Goal: Find specific page/section: Find specific page/section

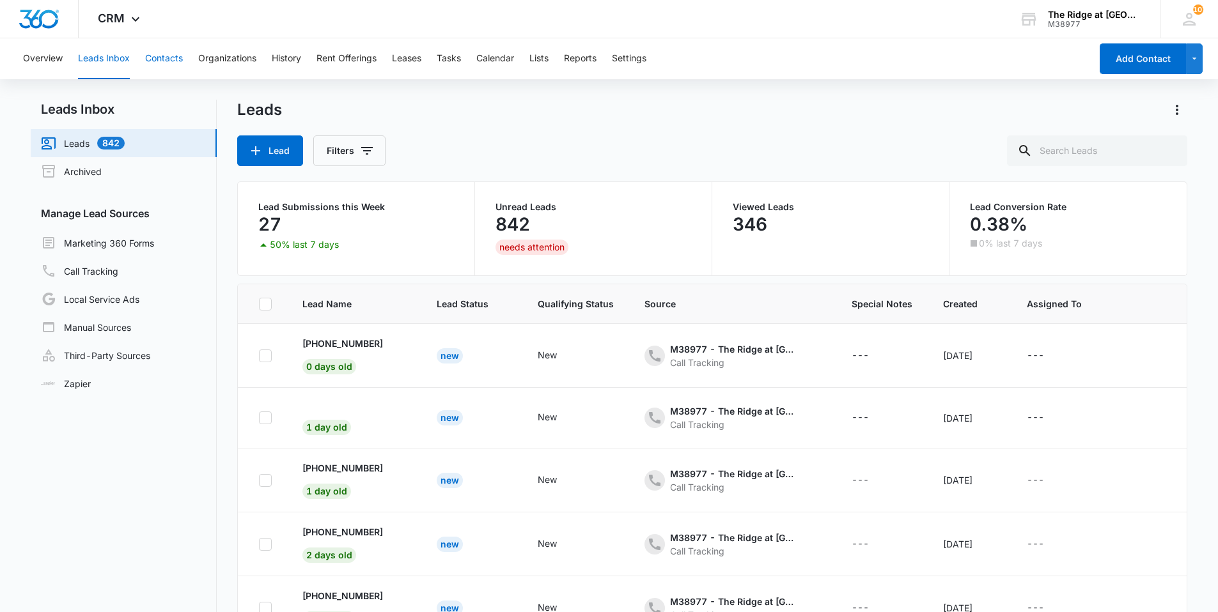
click at [150, 60] on button "Contacts" at bounding box center [164, 58] width 38 height 41
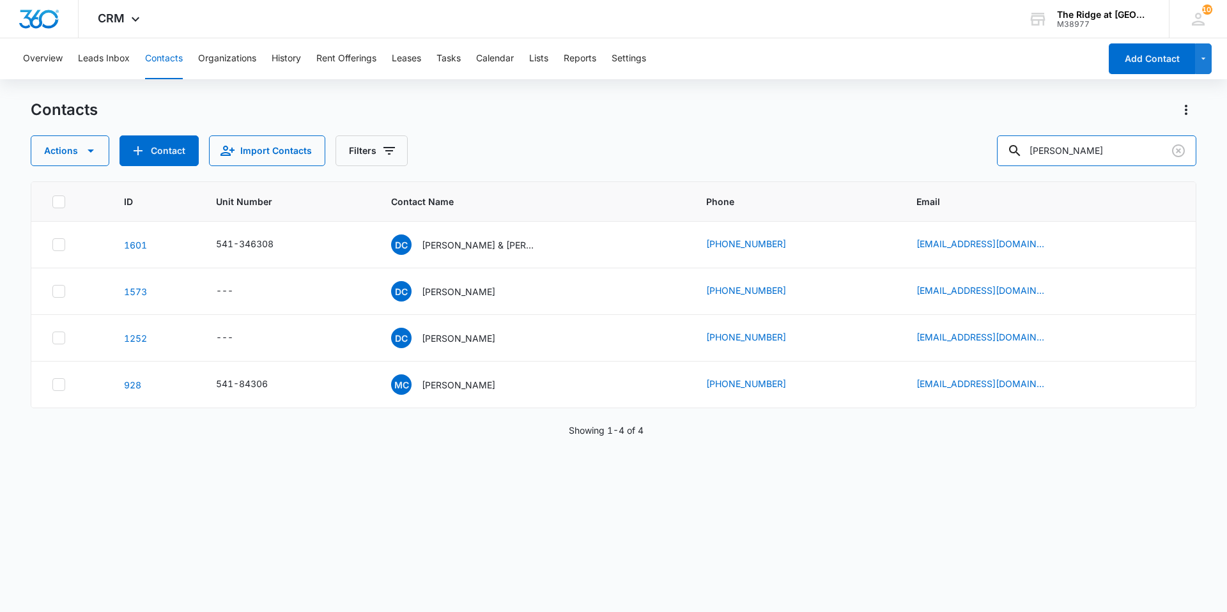
drag, startPoint x: 1102, startPoint y: 157, endPoint x: 993, endPoint y: 169, distance: 109.3
click at [993, 169] on div "Contacts Actions Contact Import Contacts Filters [PERSON_NAME] ID Unit Number C…" at bounding box center [614, 355] width 1166 height 511
type input "[PERSON_NAME]"
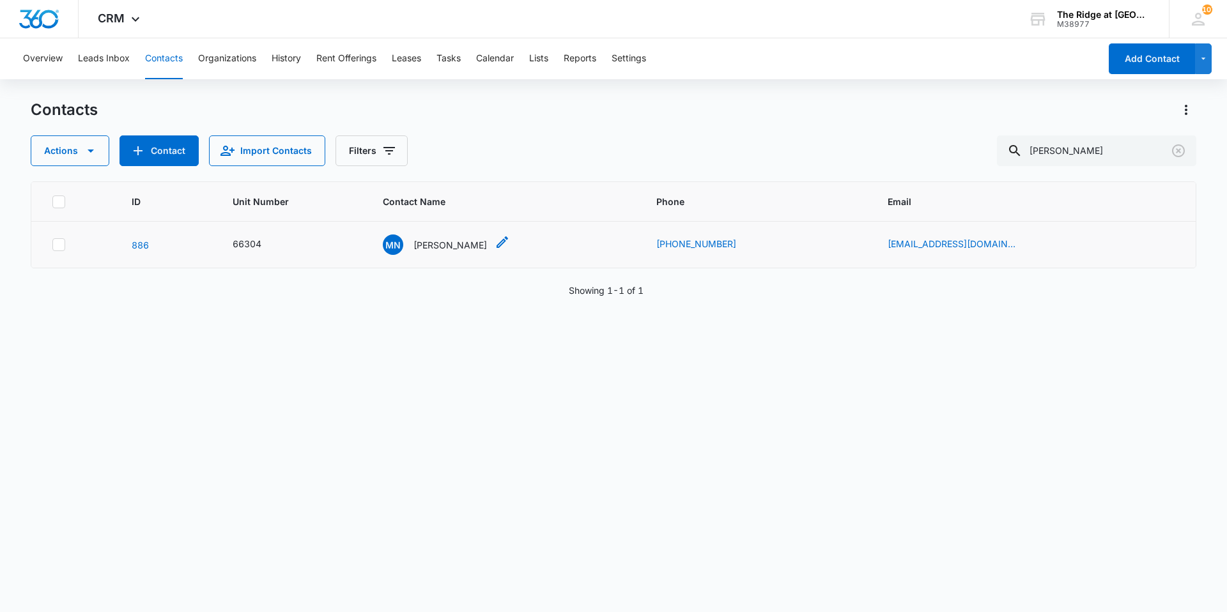
click at [461, 239] on p "[PERSON_NAME]" at bounding box center [450, 244] width 73 height 13
